Goal: Navigation & Orientation: Find specific page/section

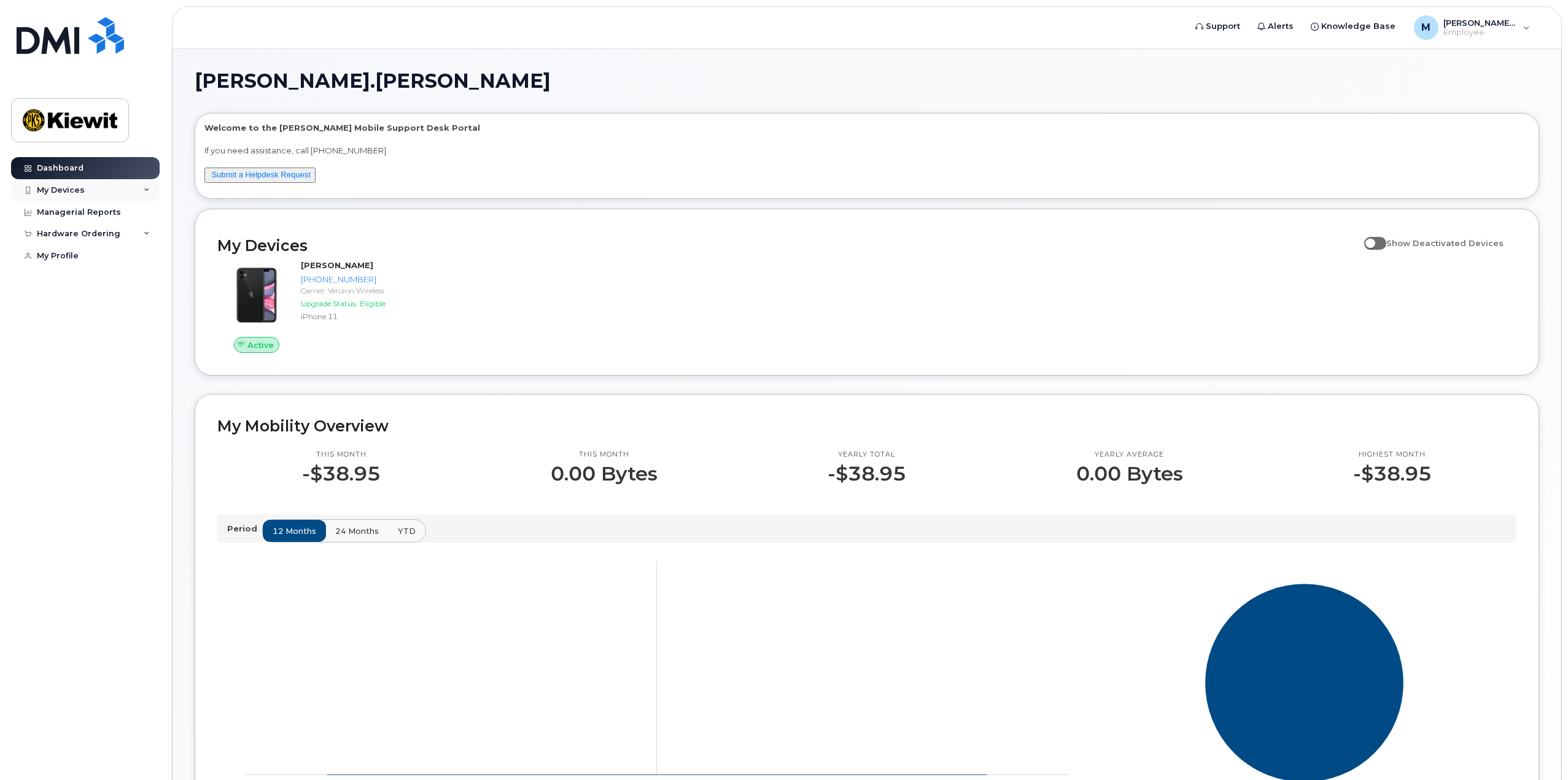
click at [139, 190] on div "My Devices" at bounding box center [85, 190] width 149 height 22
click at [126, 284] on div "[PHONE_NUMBER]" at bounding box center [112, 279] width 75 height 11
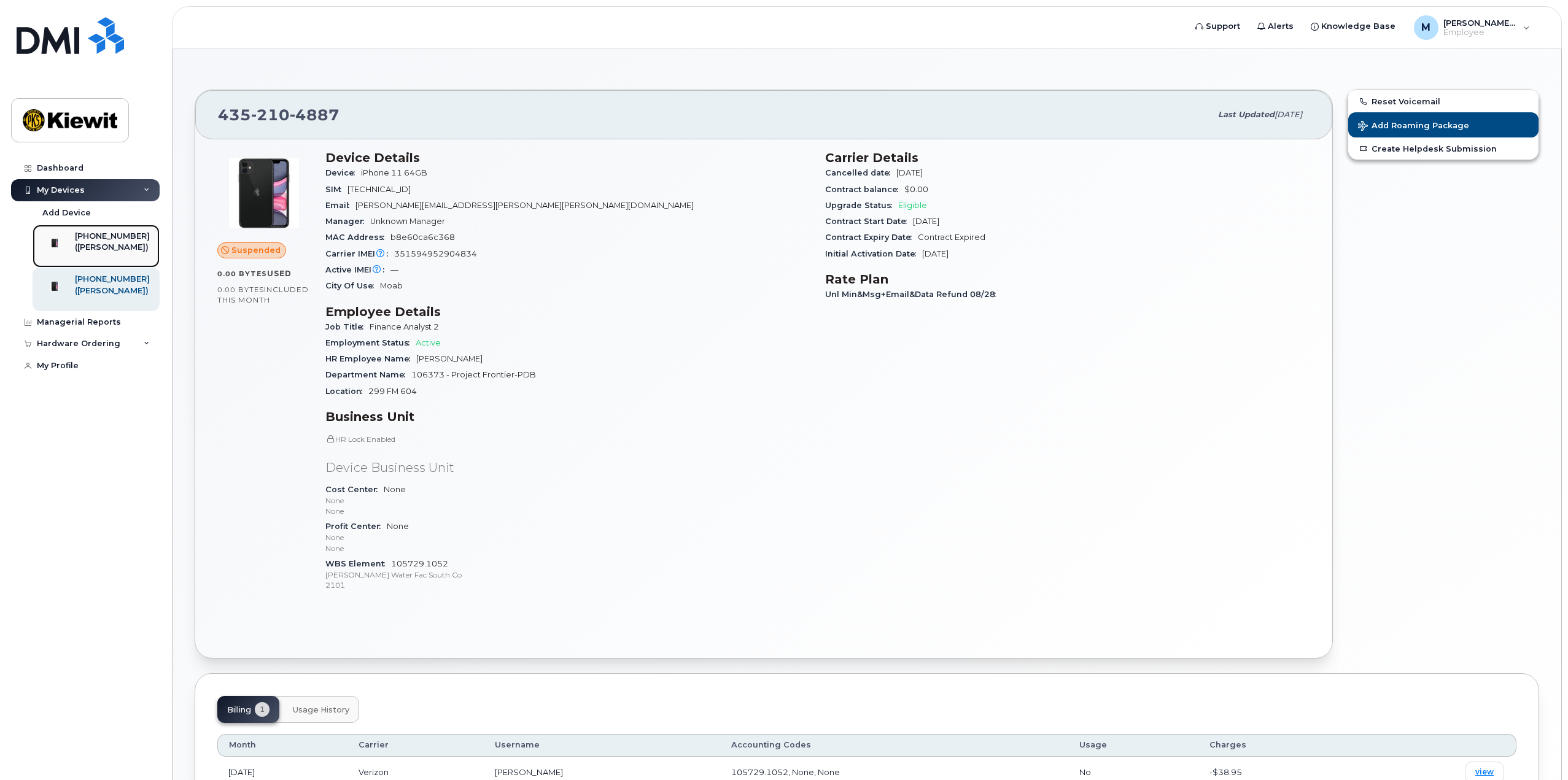
click at [115, 243] on div "([PERSON_NAME])" at bounding box center [112, 247] width 75 height 11
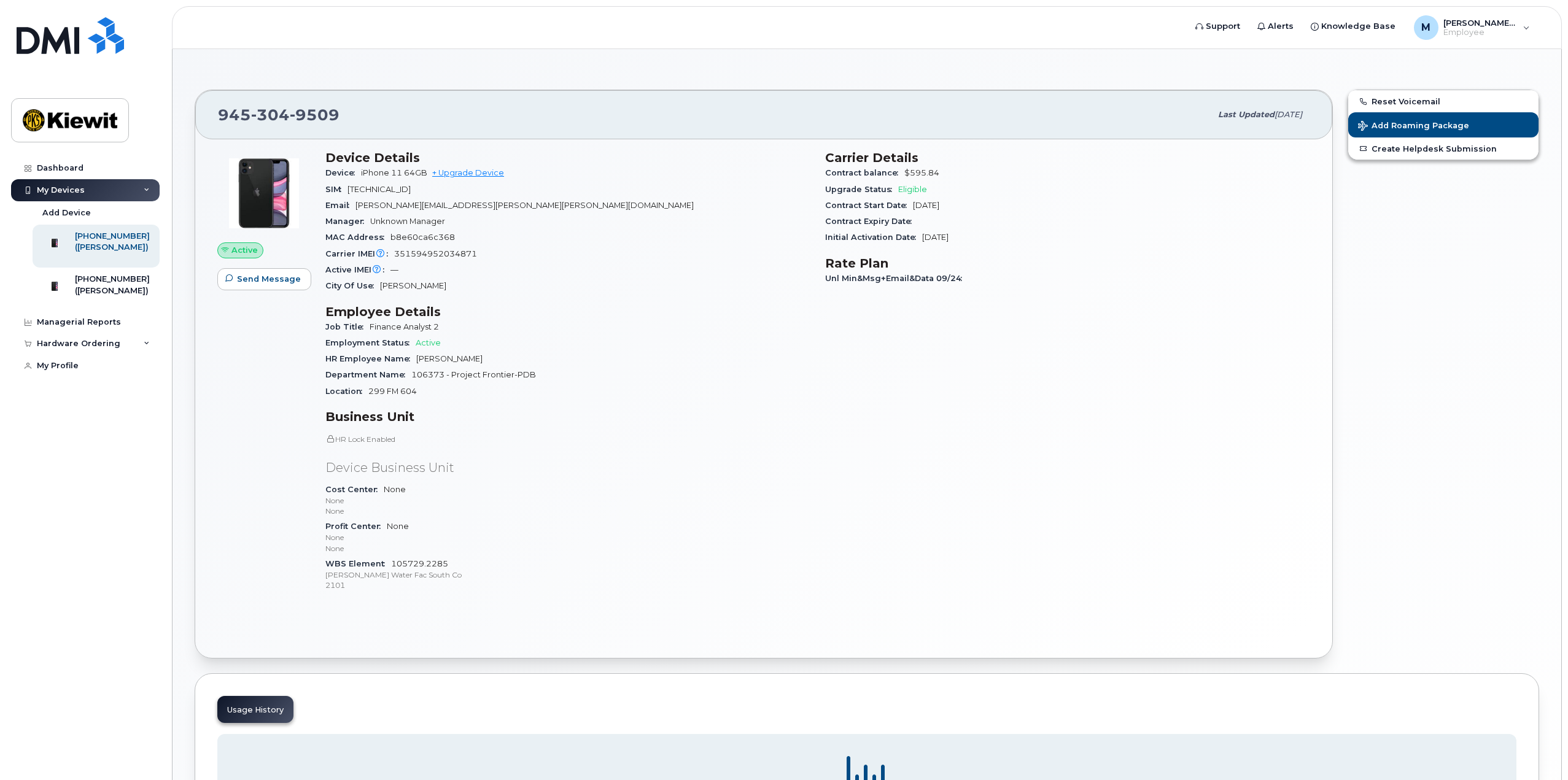
click at [145, 188] on icon at bounding box center [147, 190] width 6 height 6
click at [129, 211] on link "Managerial Reports" at bounding box center [85, 213] width 149 height 22
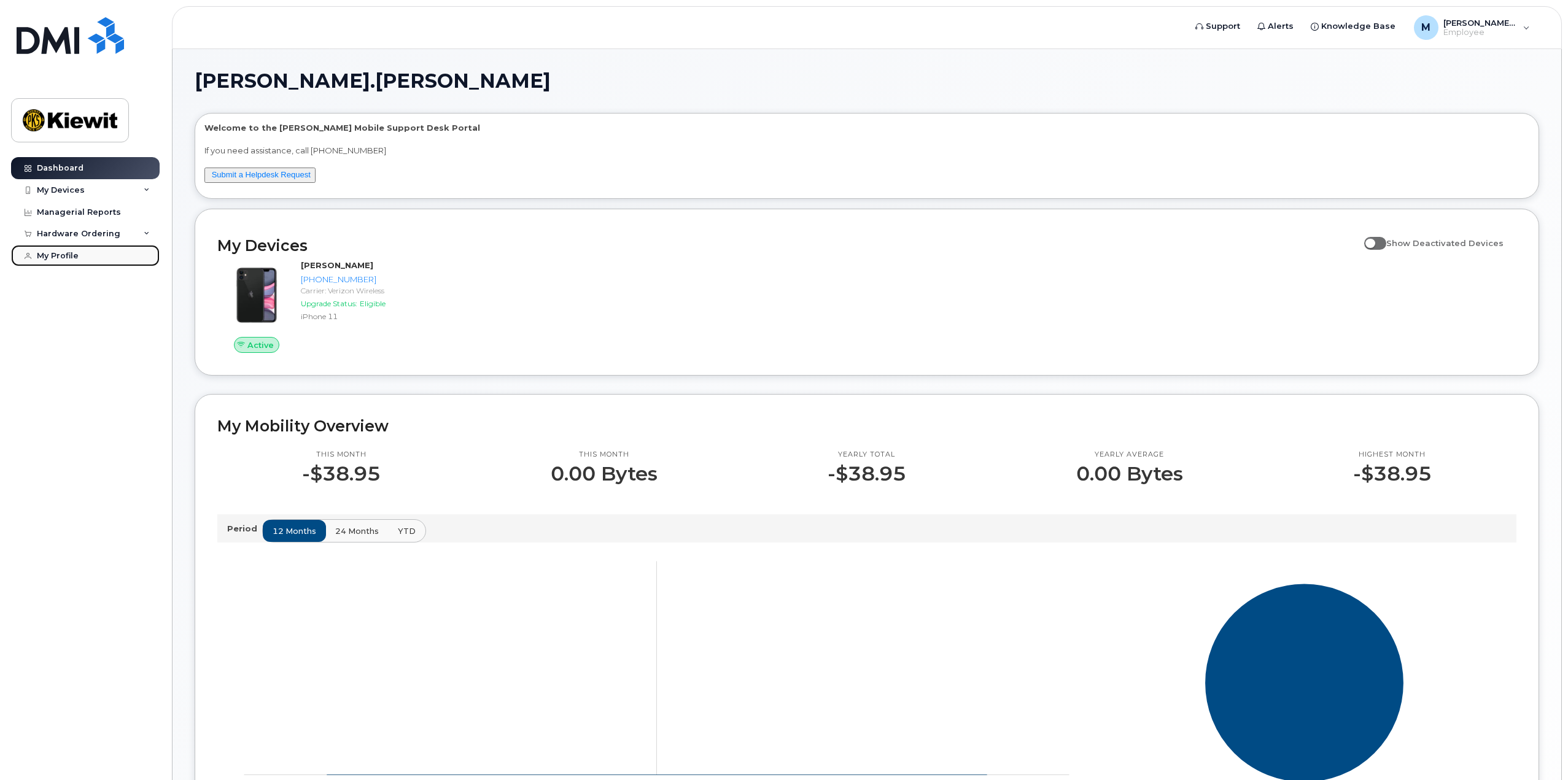
click at [43, 250] on link "My Profile" at bounding box center [85, 256] width 149 height 22
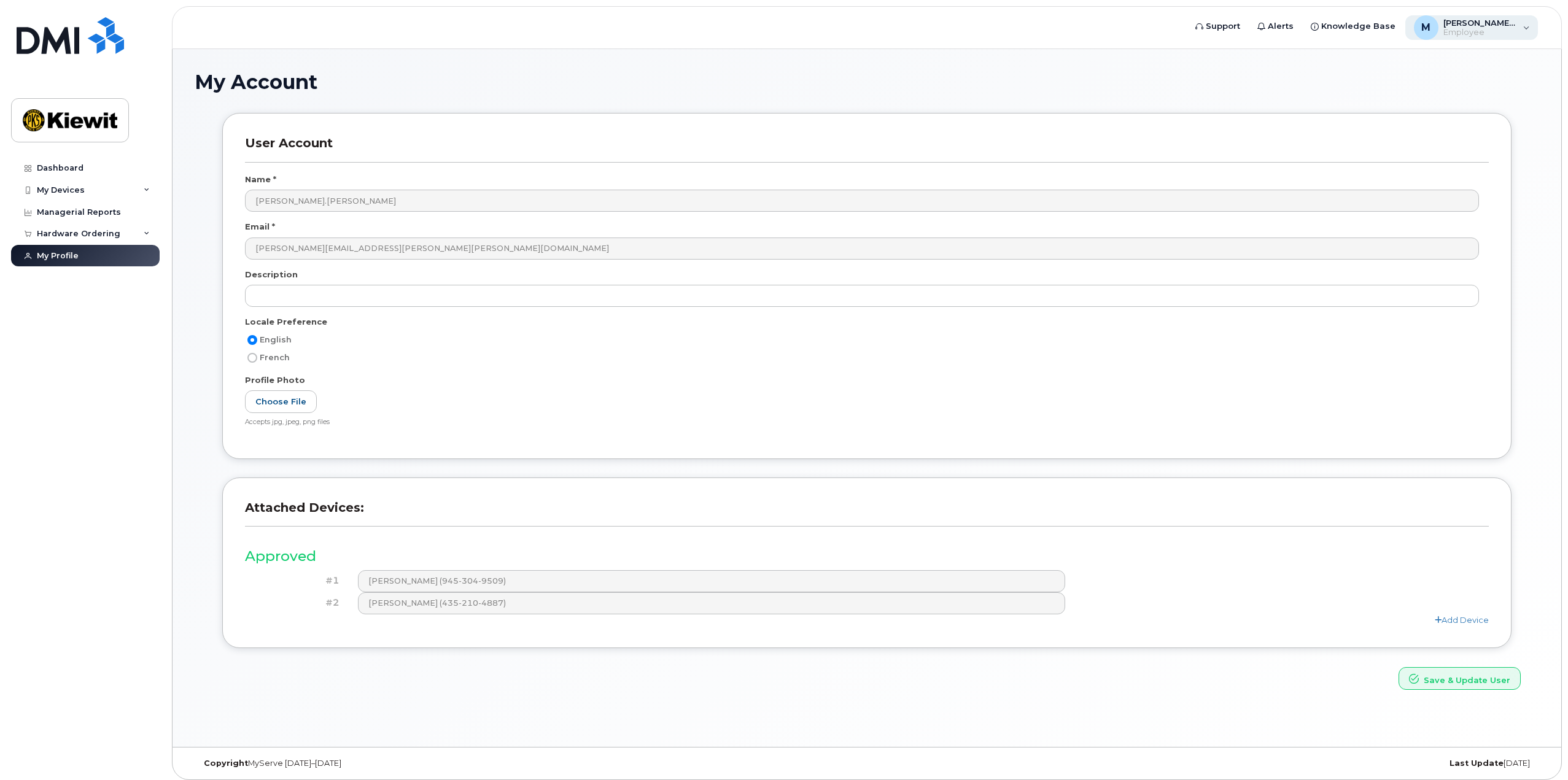
click at [1527, 29] on div "M Mason.Kolls Employee" at bounding box center [1472, 27] width 134 height 24
click at [1368, 26] on span "Knowledge Base" at bounding box center [1359, 27] width 74 height 13
click at [145, 232] on icon at bounding box center [147, 234] width 6 height 6
click at [136, 187] on div "My Devices" at bounding box center [85, 190] width 149 height 22
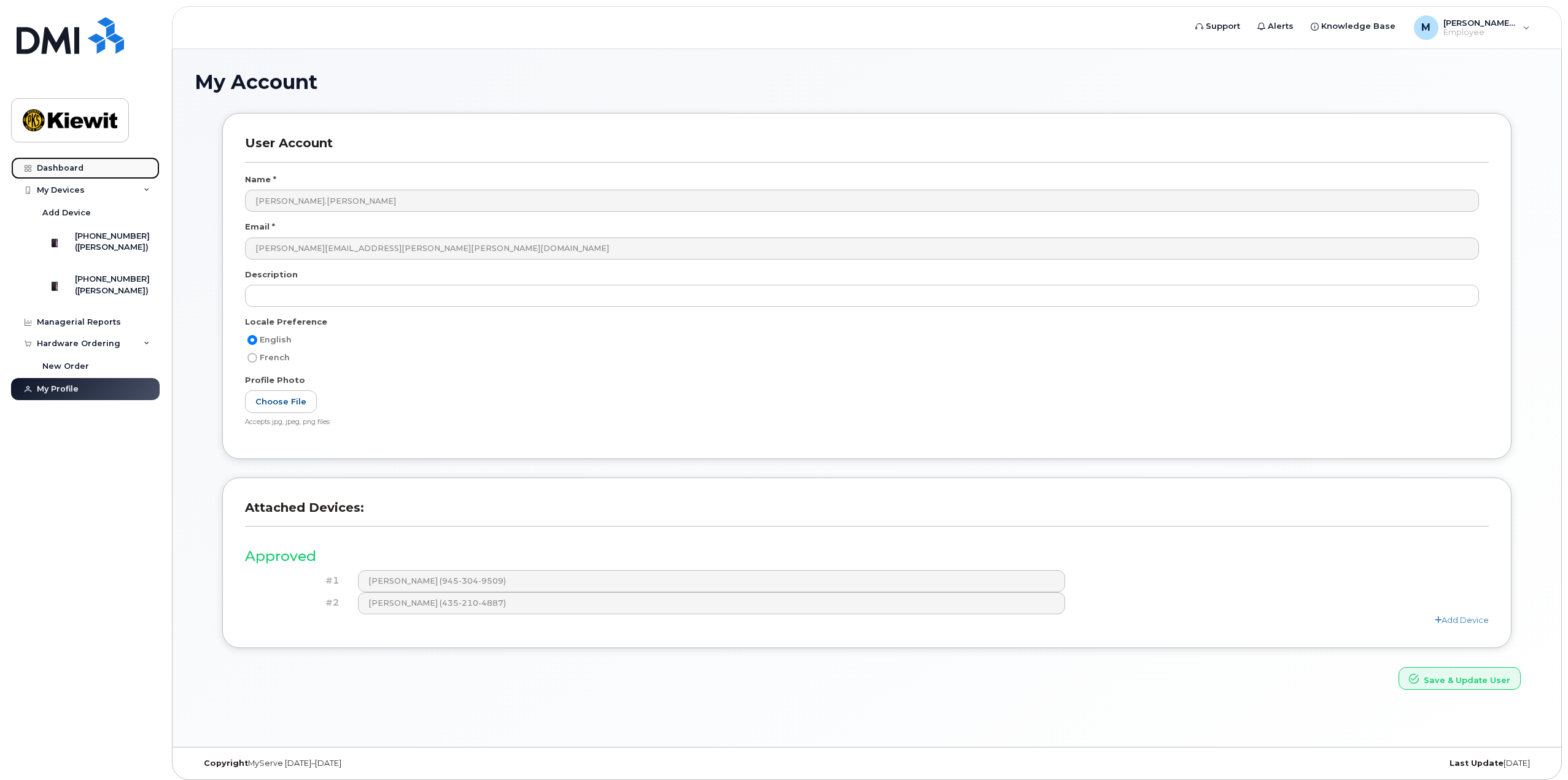
click at [88, 171] on link "Dashboard" at bounding box center [85, 168] width 149 height 22
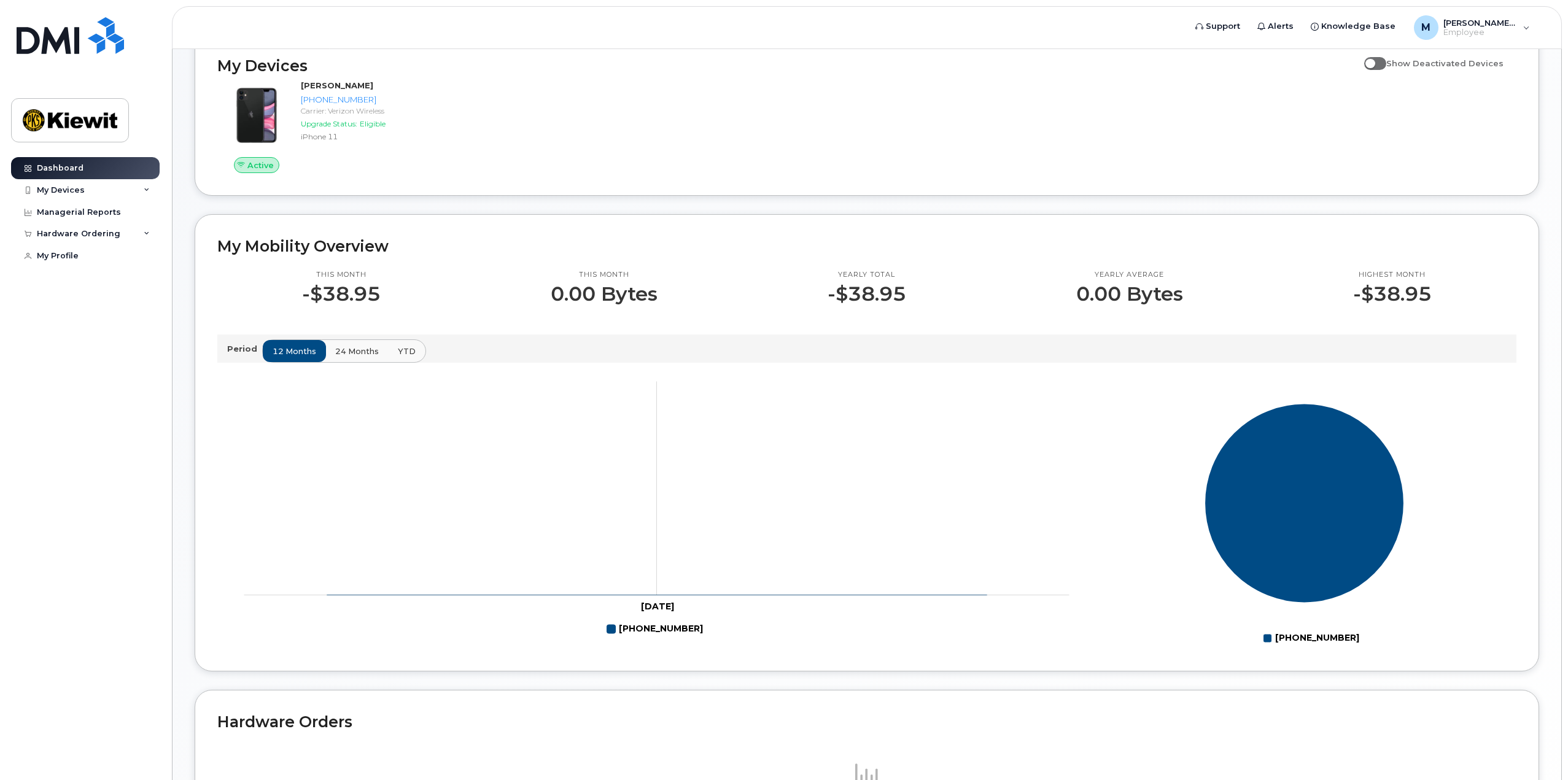
scroll to position [157, 0]
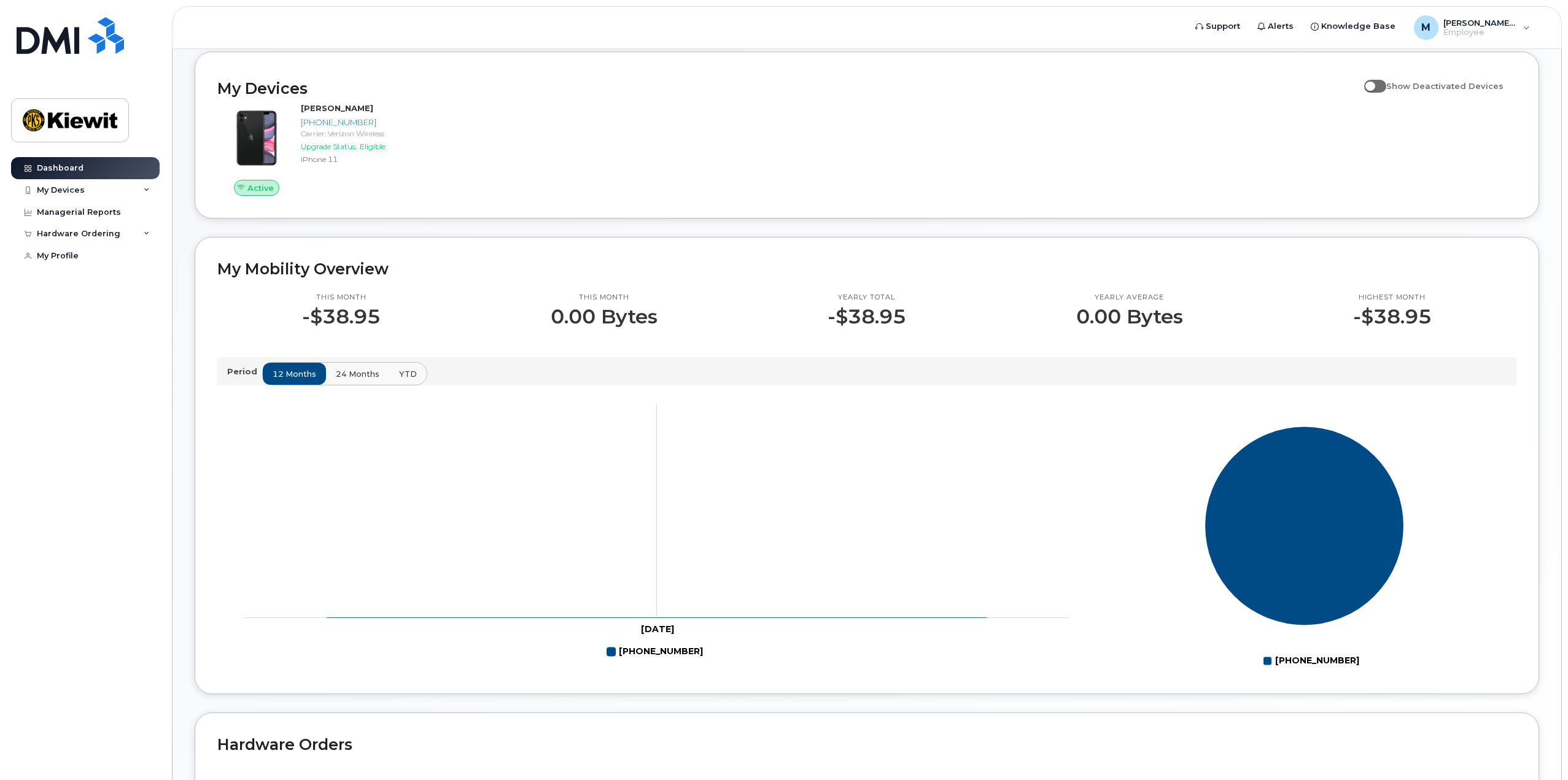
click at [363, 373] on span "24 months" at bounding box center [357, 374] width 43 height 12
click at [297, 373] on span "12 months" at bounding box center [295, 374] width 43 height 12
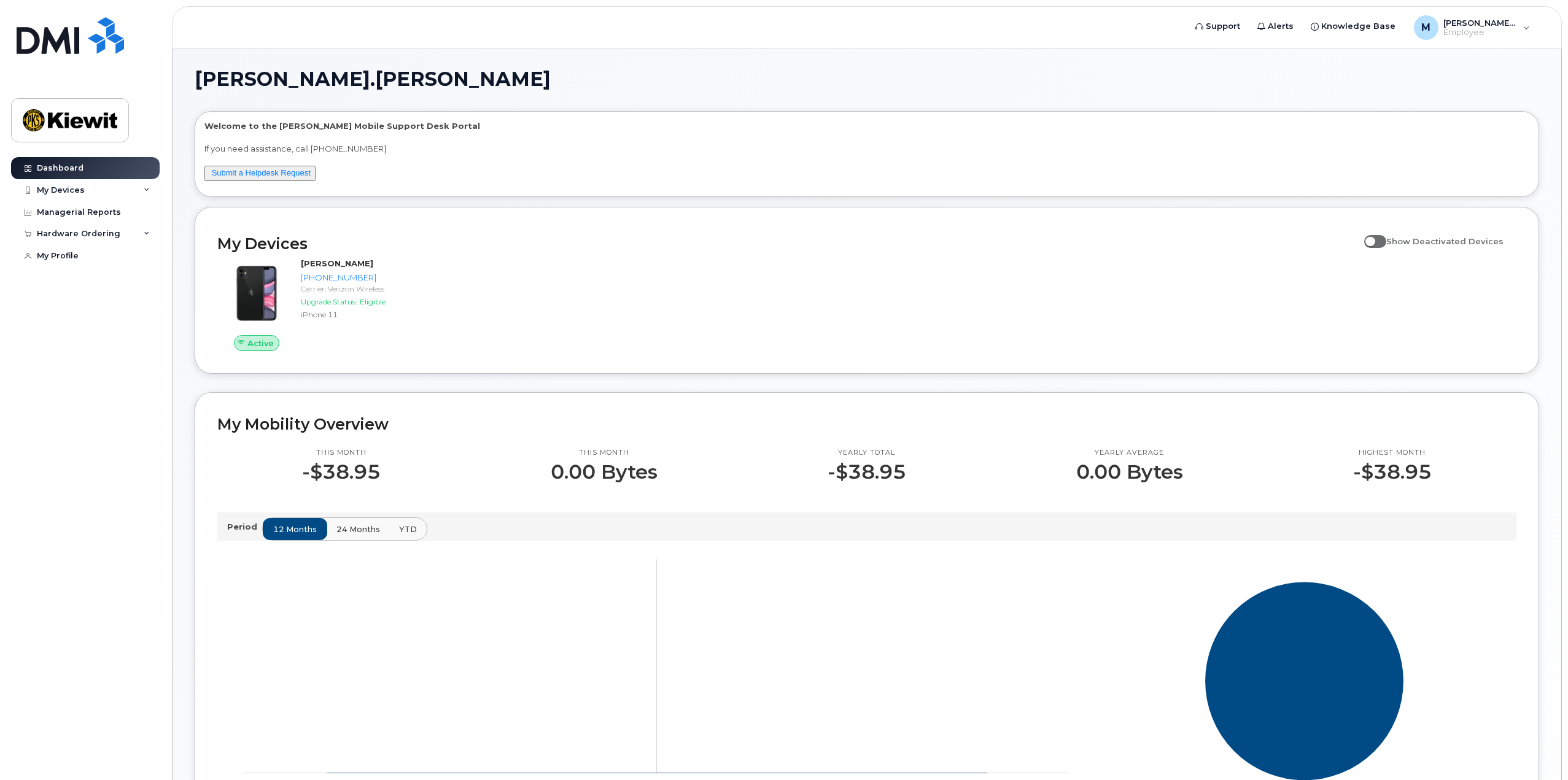
scroll to position [0, 0]
